Goal: Task Accomplishment & Management: Complete application form

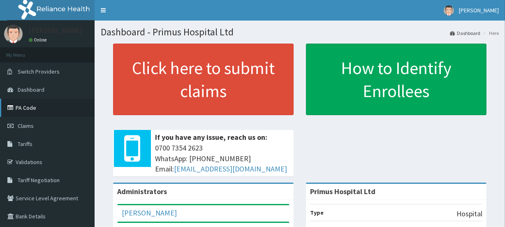
click at [30, 106] on link "PA Code" at bounding box center [47, 108] width 95 height 18
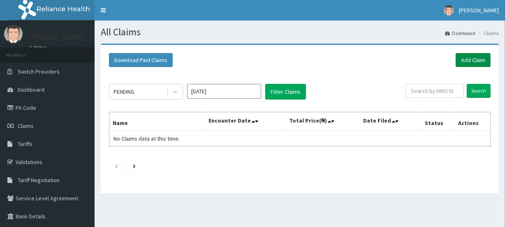
click at [470, 60] on link "Add Claim" at bounding box center [473, 60] width 35 height 14
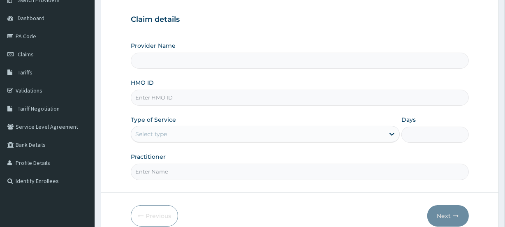
scroll to position [74, 0]
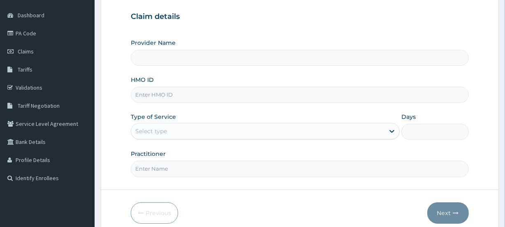
click at [226, 93] on input "HMO ID" at bounding box center [300, 95] width 338 height 16
type input "Primus Hospital Ltd"
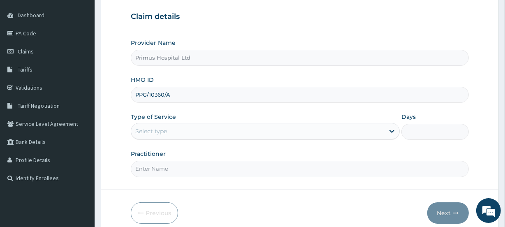
type input "PPG/10360/A"
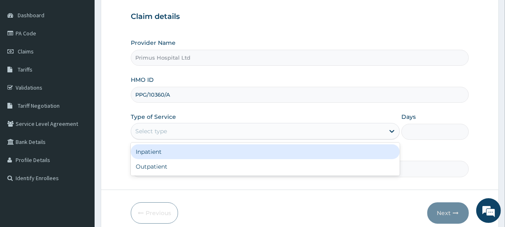
click at [216, 129] on div "Select type" at bounding box center [257, 131] width 253 height 13
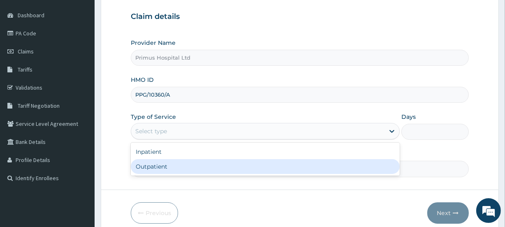
click at [214, 166] on div "Outpatient" at bounding box center [265, 166] width 269 height 15
type input "1"
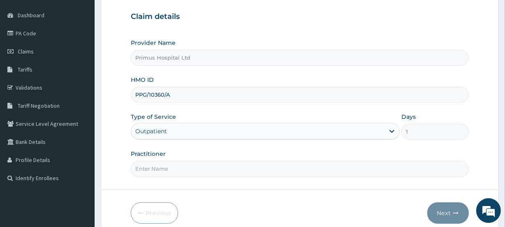
drag, startPoint x: 214, startPoint y: 167, endPoint x: 218, endPoint y: 176, distance: 10.7
click at [214, 167] on input "Practitioner" at bounding box center [300, 169] width 338 height 16
type input "DR S O ALIU"
click at [444, 213] on button "Next" at bounding box center [448, 212] width 42 height 21
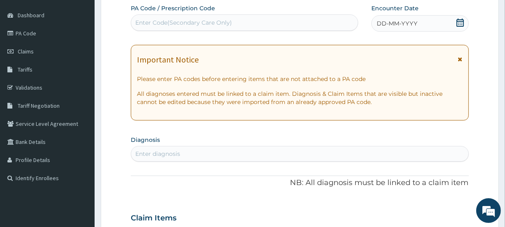
drag, startPoint x: 226, startPoint y: 25, endPoint x: 213, endPoint y: 48, distance: 26.5
click at [225, 25] on div "Enter Code(Secondary Care Only)" at bounding box center [183, 23] width 97 height 8
click at [173, 157] on div "Enter diagnosis" at bounding box center [157, 154] width 45 height 8
type input "F"
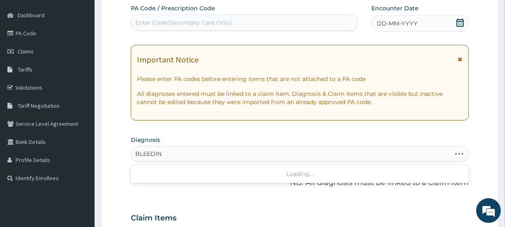
type input "BLEEDING"
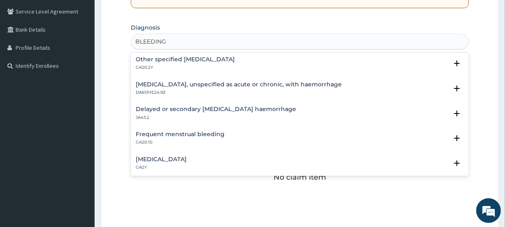
scroll to position [411, 0]
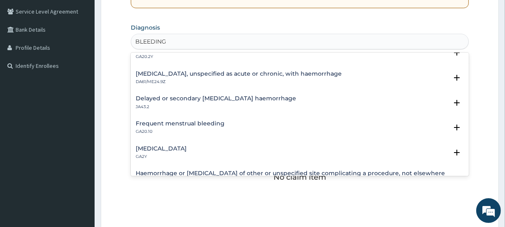
click at [151, 127] on div "Frequent menstrual bleeding GA20.10" at bounding box center [180, 127] width 89 height 14
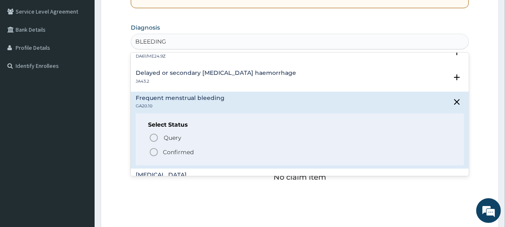
scroll to position [448, 0]
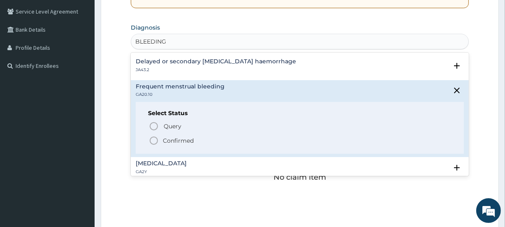
click at [155, 141] on icon "status option filled" at bounding box center [154, 141] width 10 height 10
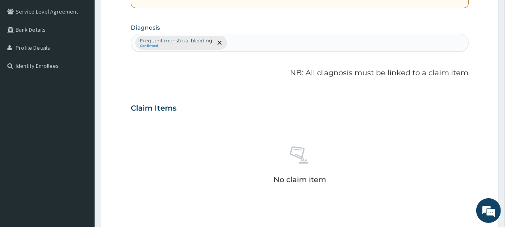
scroll to position [366, 0]
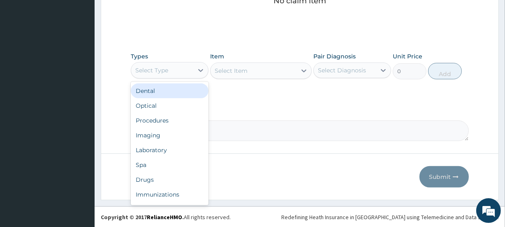
click at [176, 74] on div "Select Type" at bounding box center [162, 70] width 62 height 13
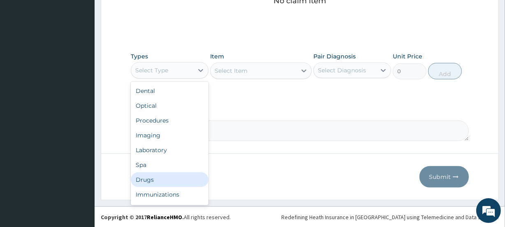
click at [152, 183] on div "Drugs" at bounding box center [170, 179] width 78 height 15
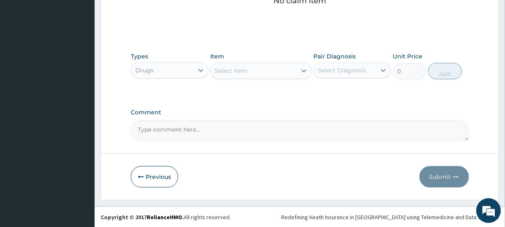
click at [236, 71] on div "Select Item" at bounding box center [231, 71] width 33 height 8
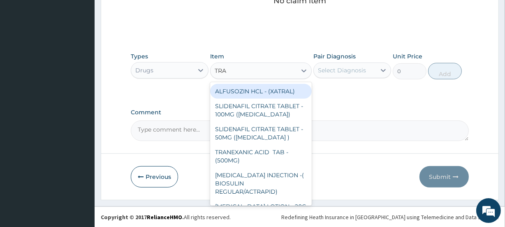
type input "[PERSON_NAME]"
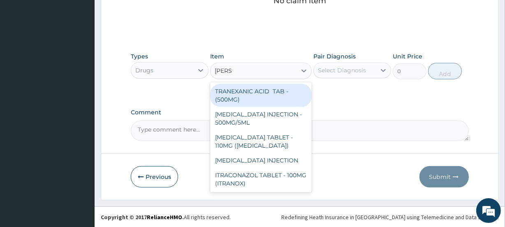
click at [266, 95] on div "TRANEXANIC ACID TAB - (500MG)" at bounding box center [260, 95] width 101 height 23
type input "475.99999999999994"
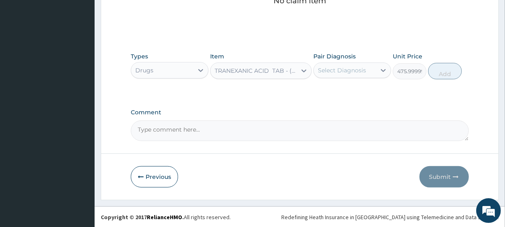
click at [262, 75] on div "TRANEXANIC ACID TAB - (500MG)" at bounding box center [254, 70] width 86 height 13
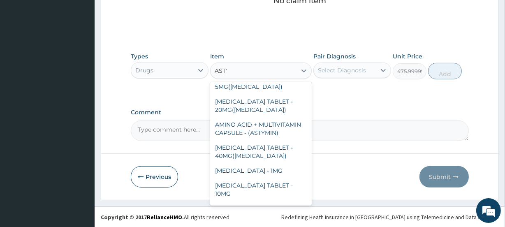
scroll to position [28, 0]
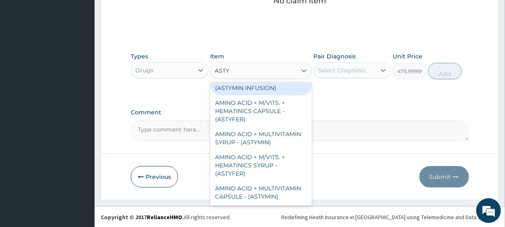
type input "ASTYM"
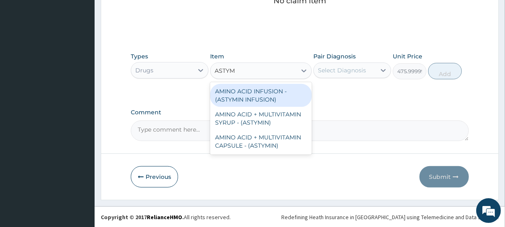
scroll to position [0, 0]
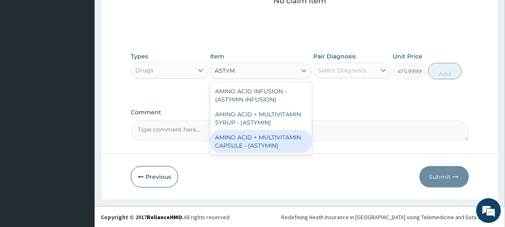
click at [260, 142] on div "AMINO ACID + MULTIVITAMIN CAPSULE - (ASTYMIN)" at bounding box center [260, 141] width 101 height 23
type input "196"
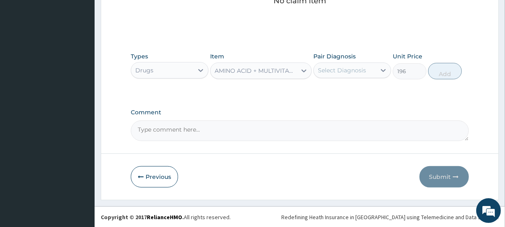
click at [271, 72] on div "AMINO ACID + MULTIVITAMIN CAPSULE - (ASTYMIN)" at bounding box center [256, 71] width 82 height 8
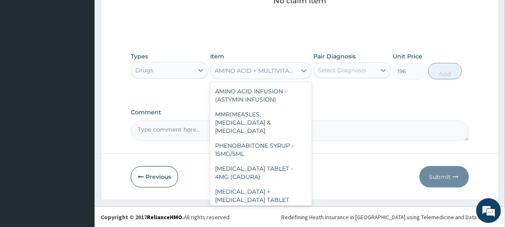
scroll to position [15023, 0]
